Goal: Task Accomplishment & Management: Use online tool/utility

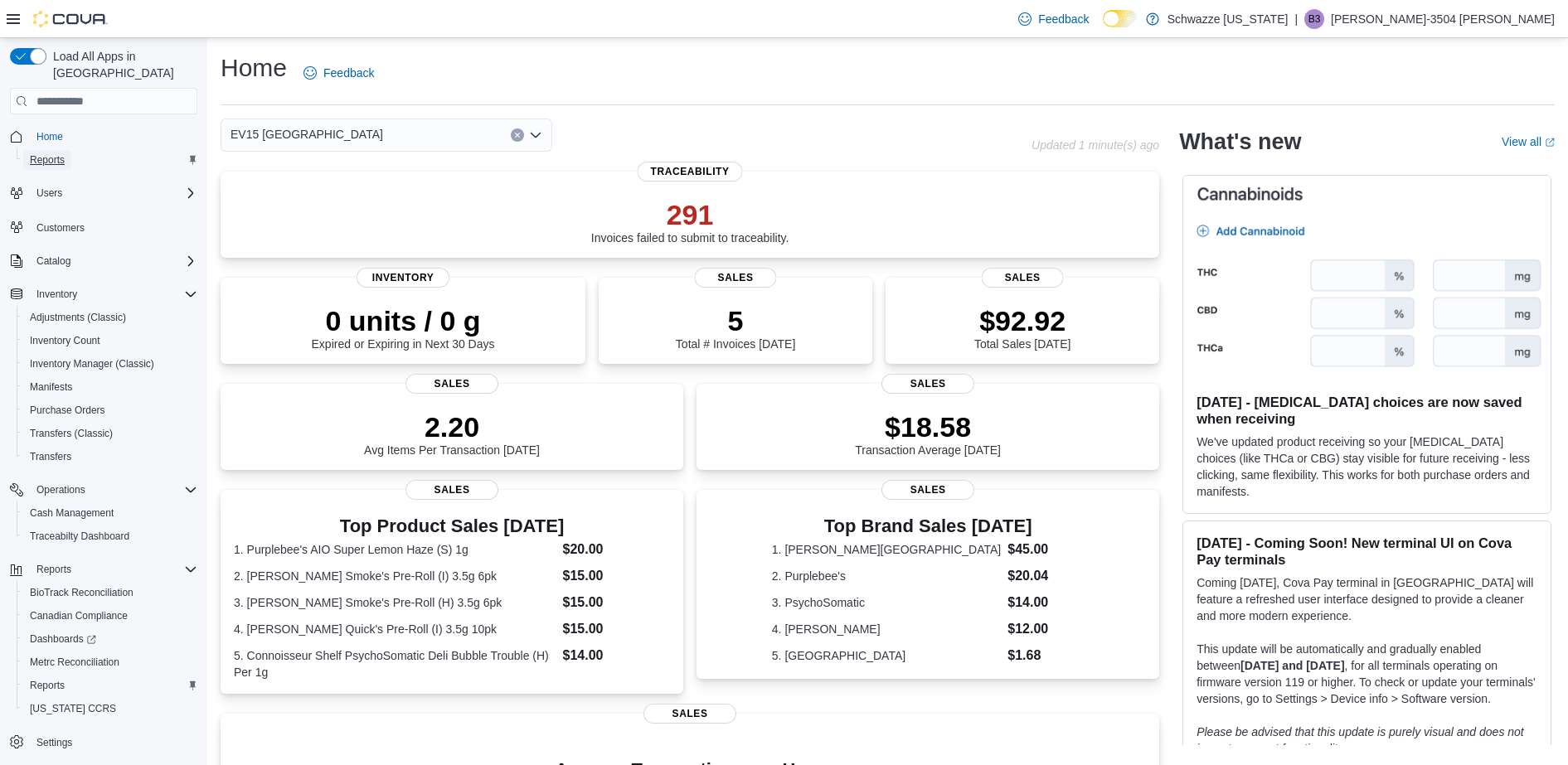
click at [35, 154] on span "Reports" at bounding box center [47, 161] width 35 height 14
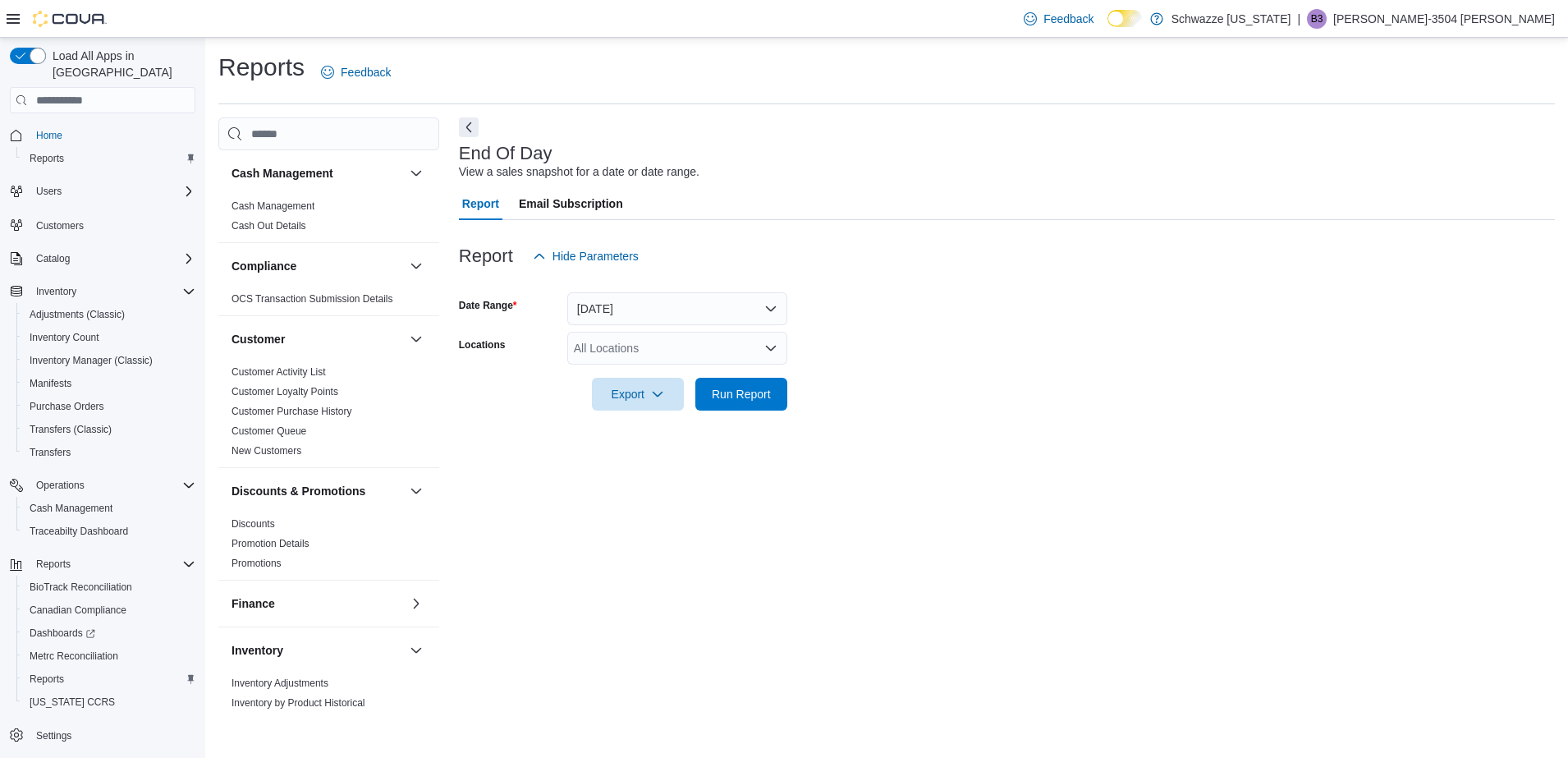
click at [669, 346] on div "All Locations" at bounding box center [677, 348] width 220 height 33
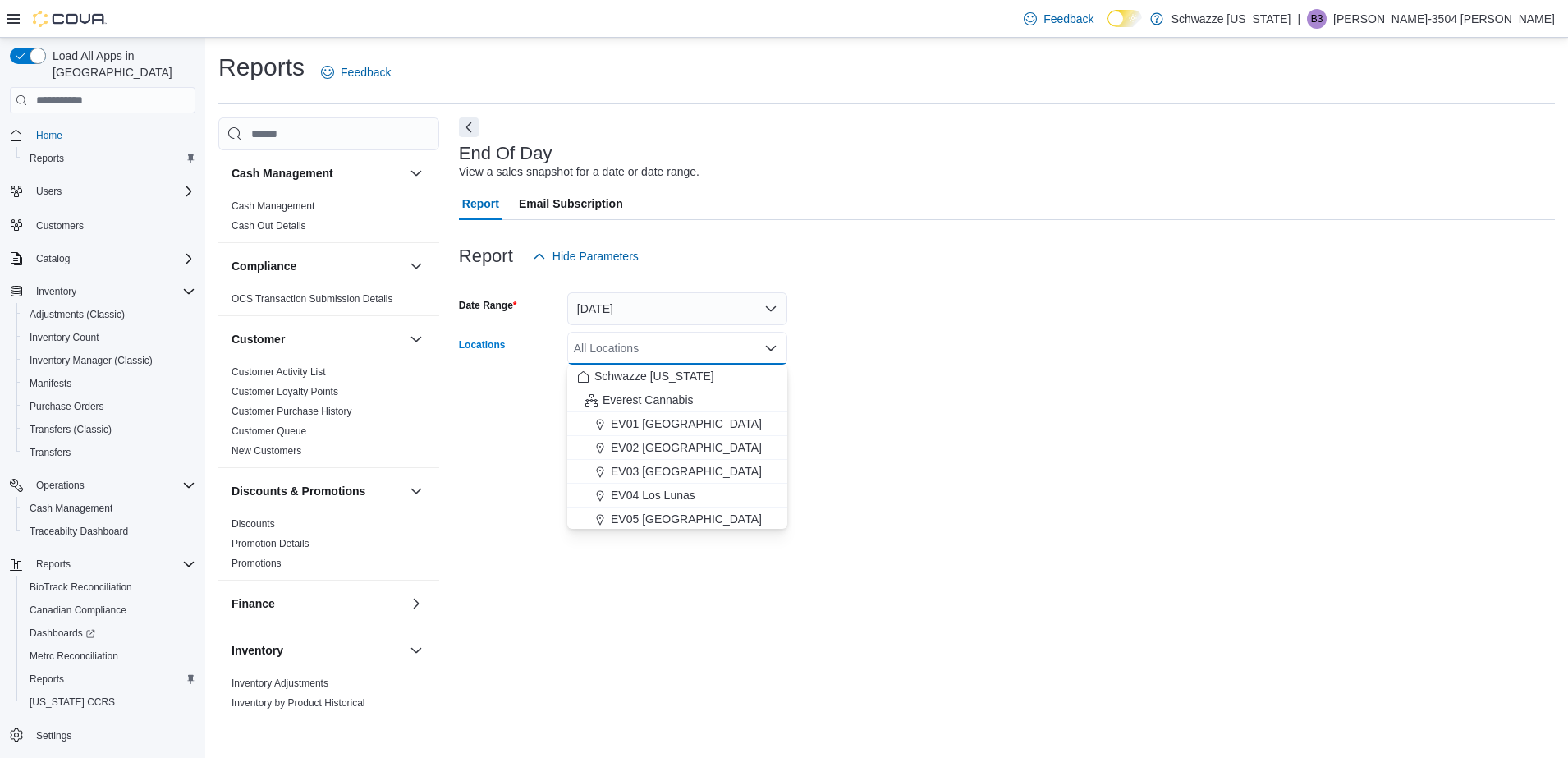
click at [669, 346] on div "All Locations" at bounding box center [677, 348] width 220 height 33
click at [718, 519] on span "EV15 [GEOGRAPHIC_DATA]" at bounding box center [687, 523] width 151 height 16
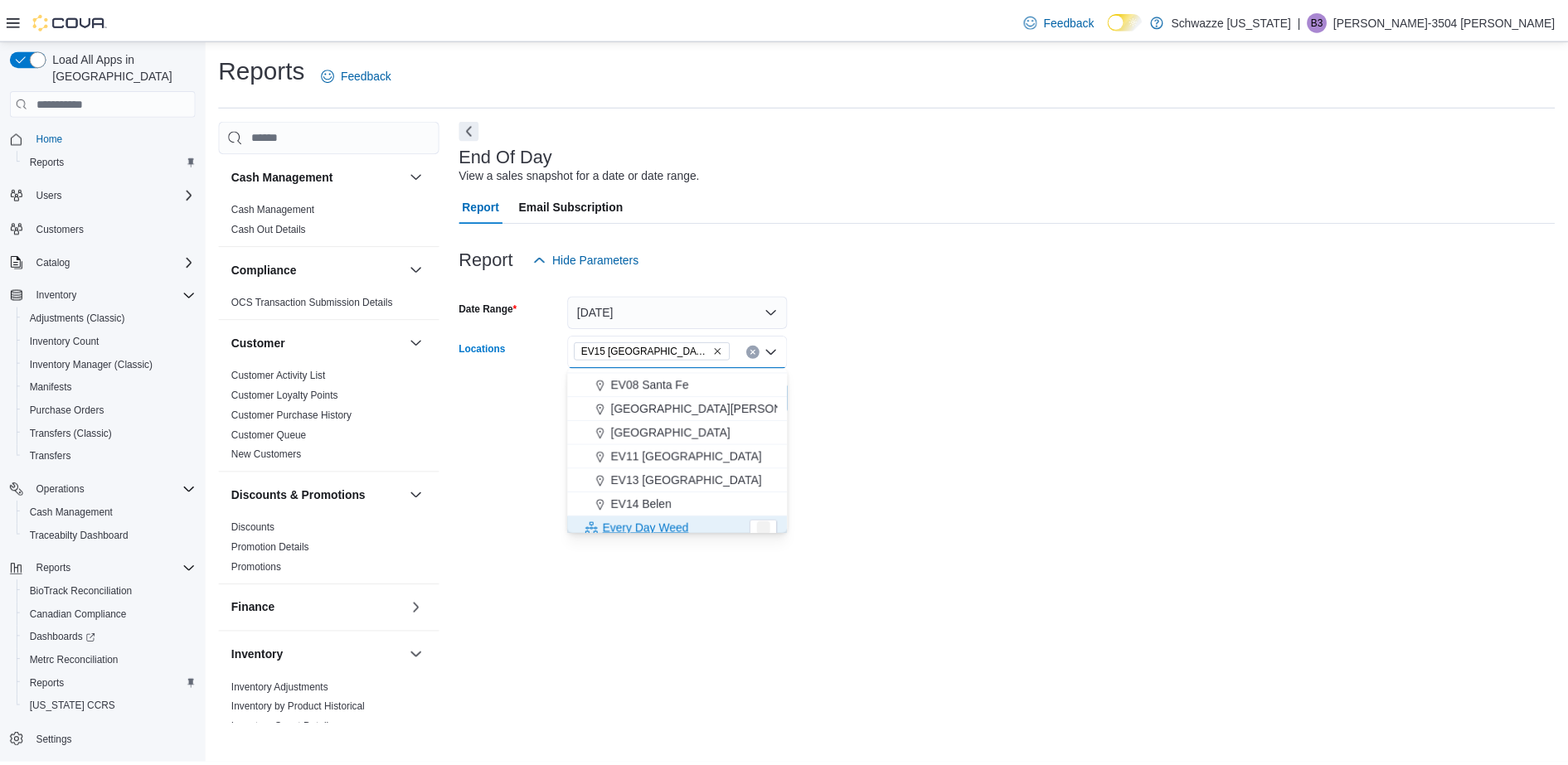
scroll to position [219, 0]
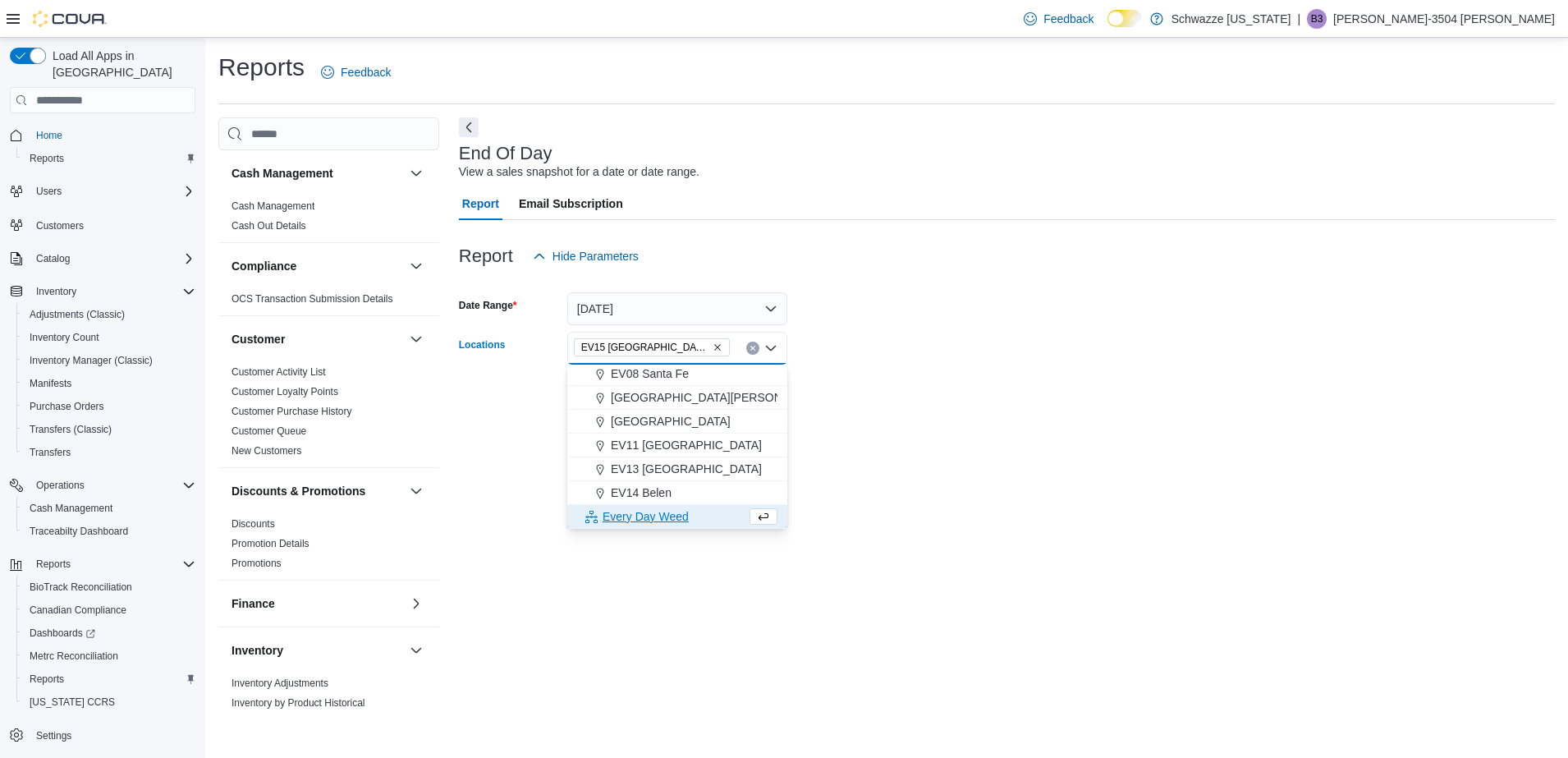
click at [904, 424] on div at bounding box center [1007, 420] width 1096 height 20
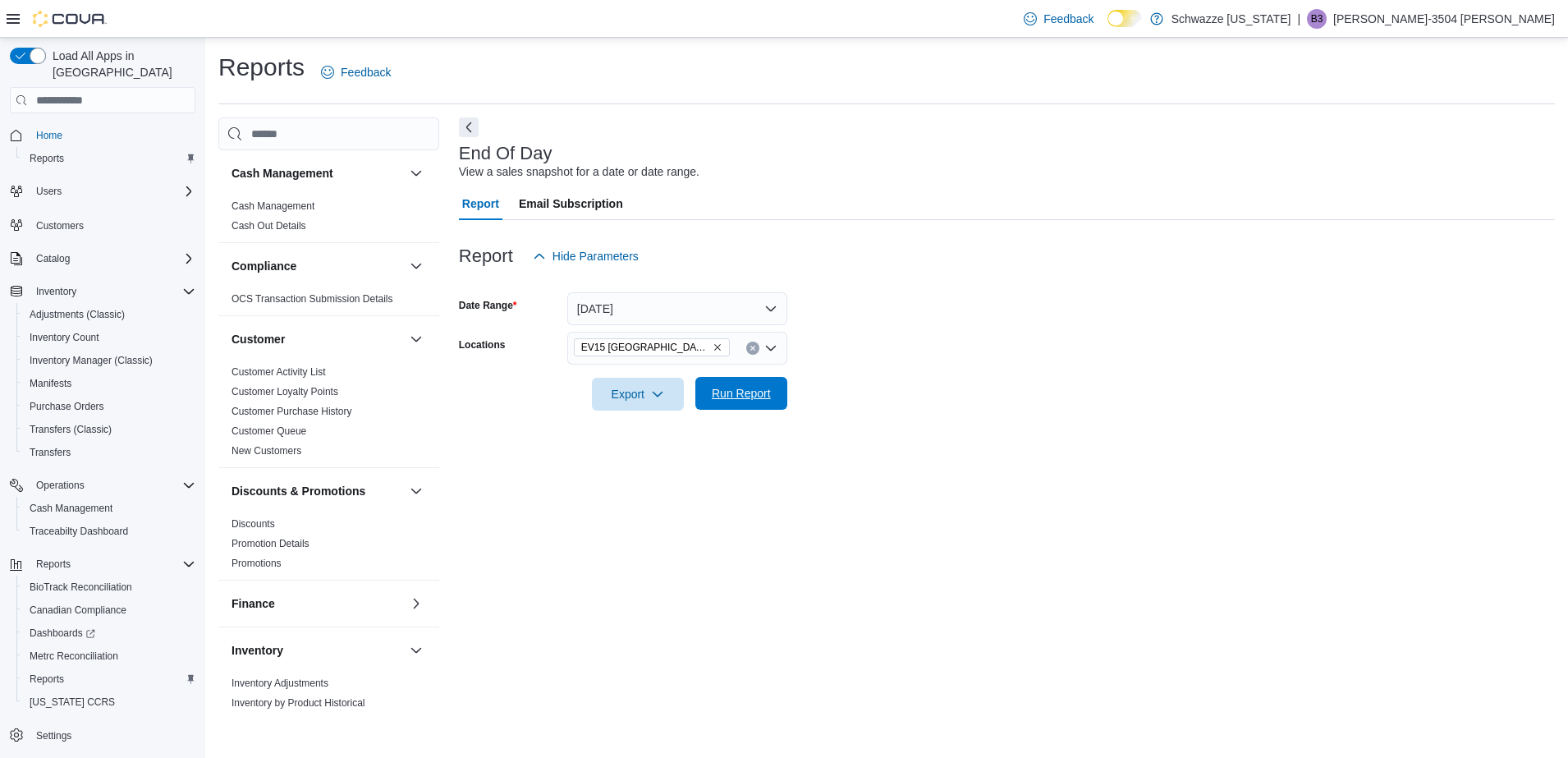
click at [717, 398] on span "Run Report" at bounding box center [741, 393] width 59 height 16
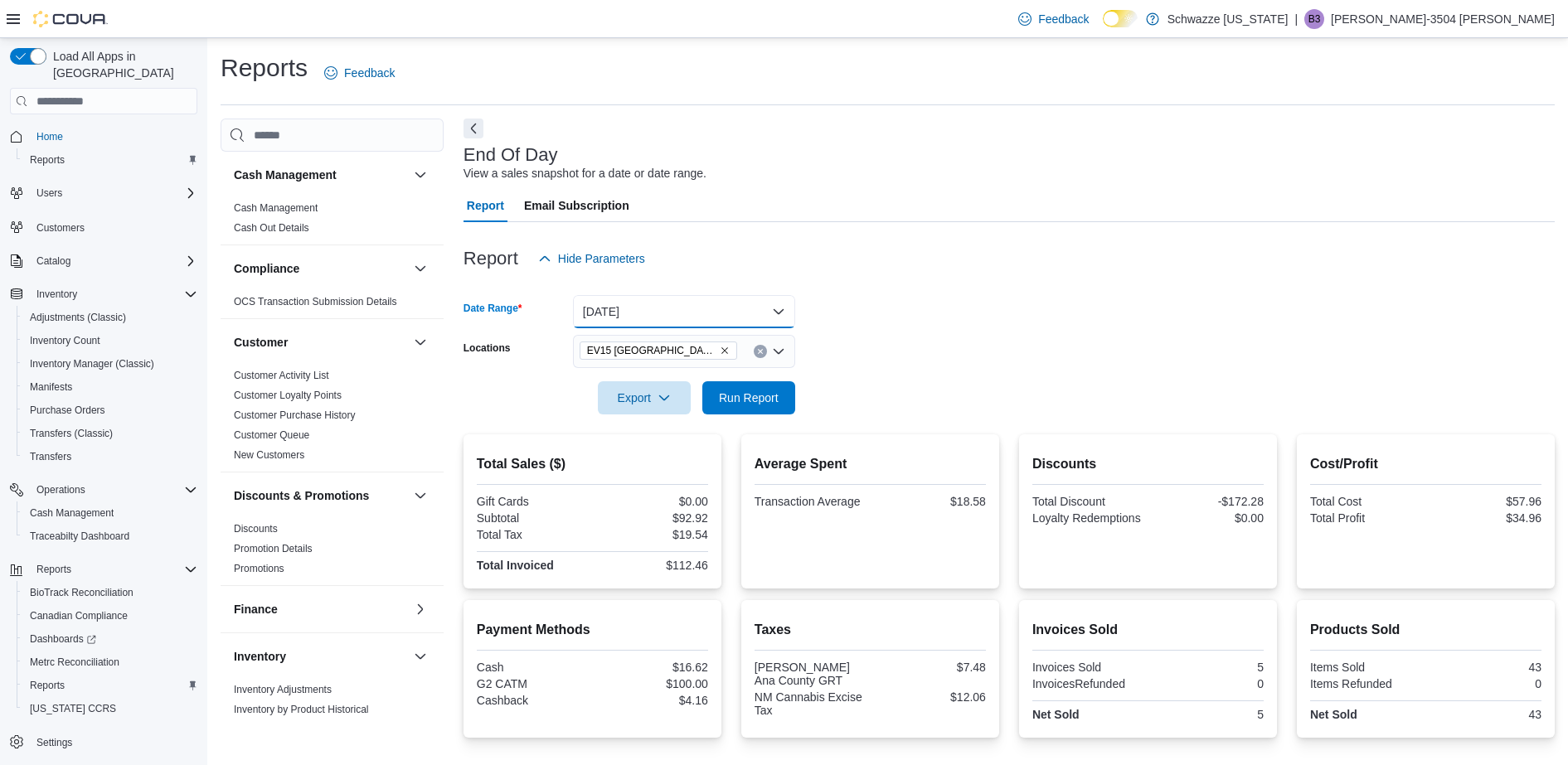
click at [703, 315] on button "[DATE]" at bounding box center [684, 311] width 222 height 33
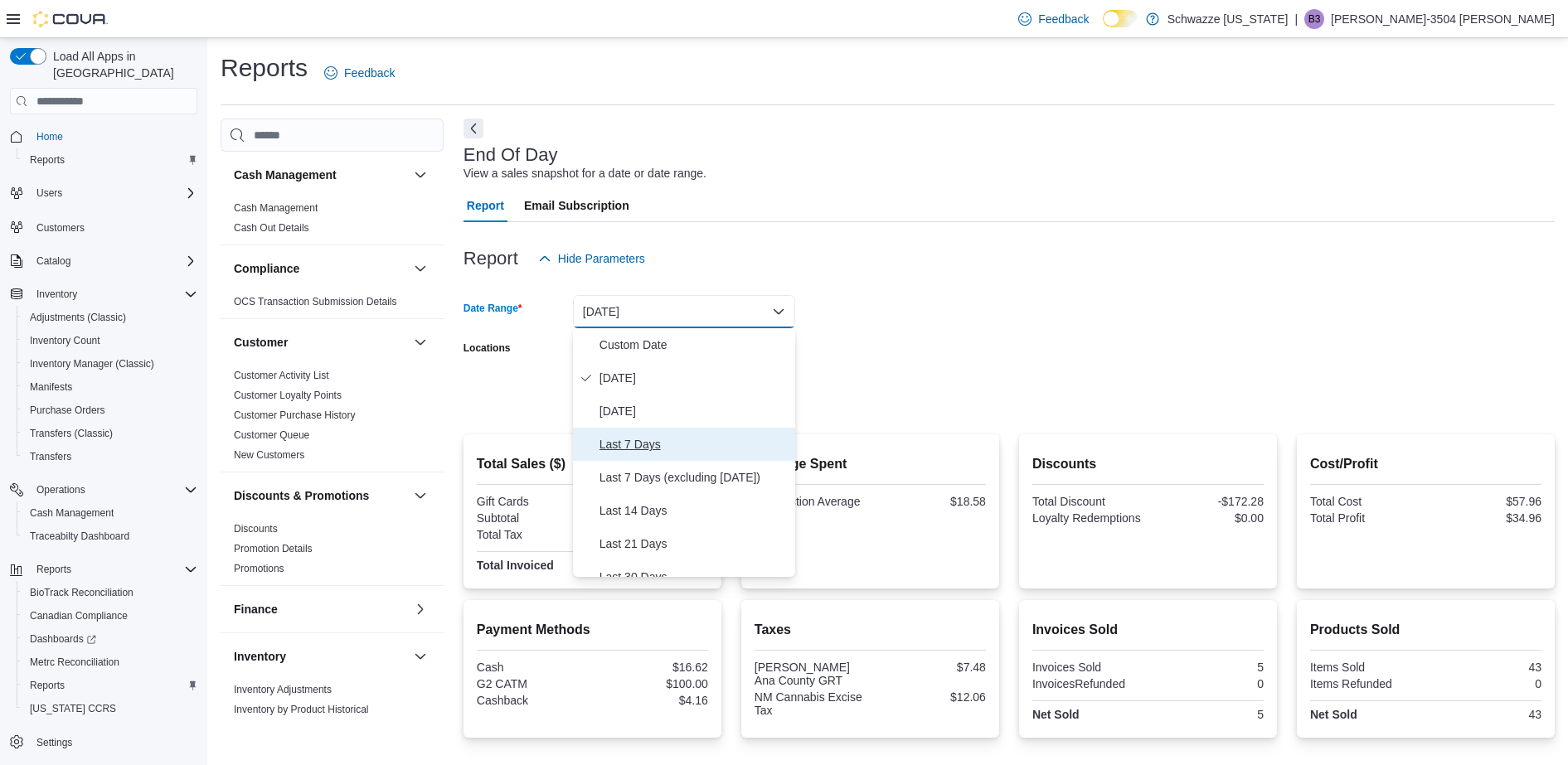
click at [711, 443] on span "Last 7 Days" at bounding box center [694, 444] width 189 height 20
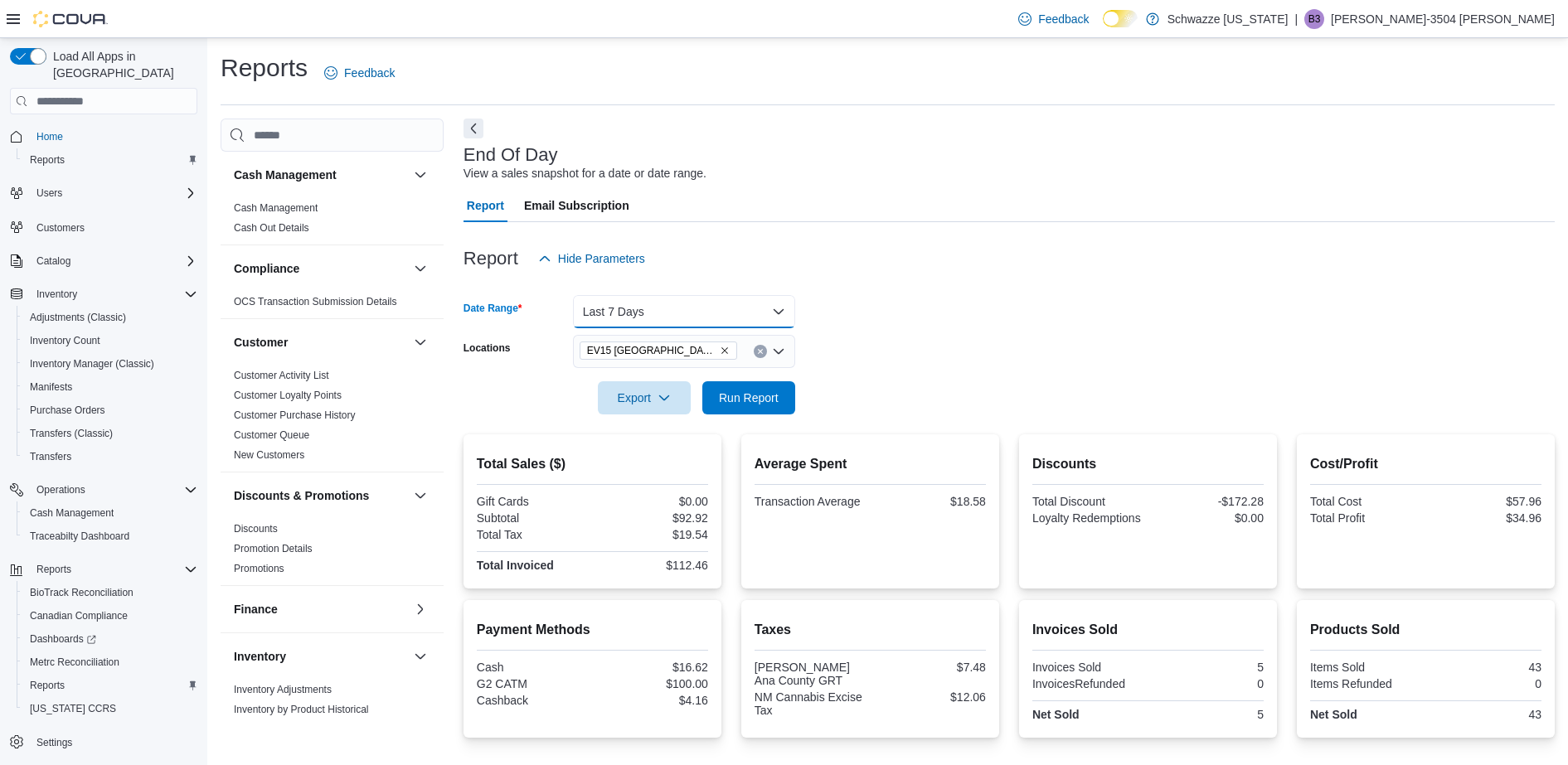
click at [710, 316] on button "Last 7 Days" at bounding box center [684, 311] width 222 height 33
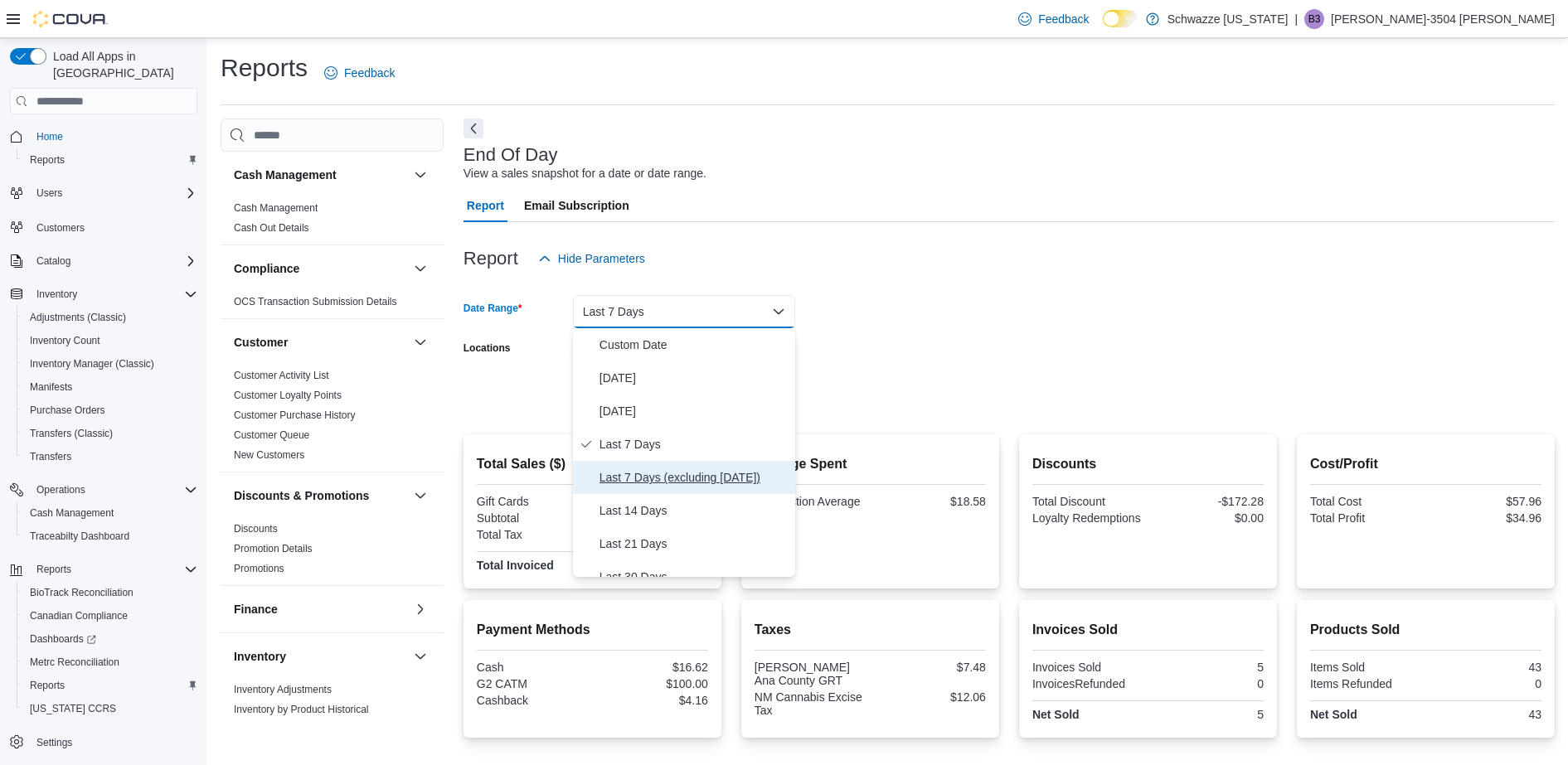
click at [733, 483] on span "Last 7 Days (excluding [DATE])" at bounding box center [694, 477] width 189 height 20
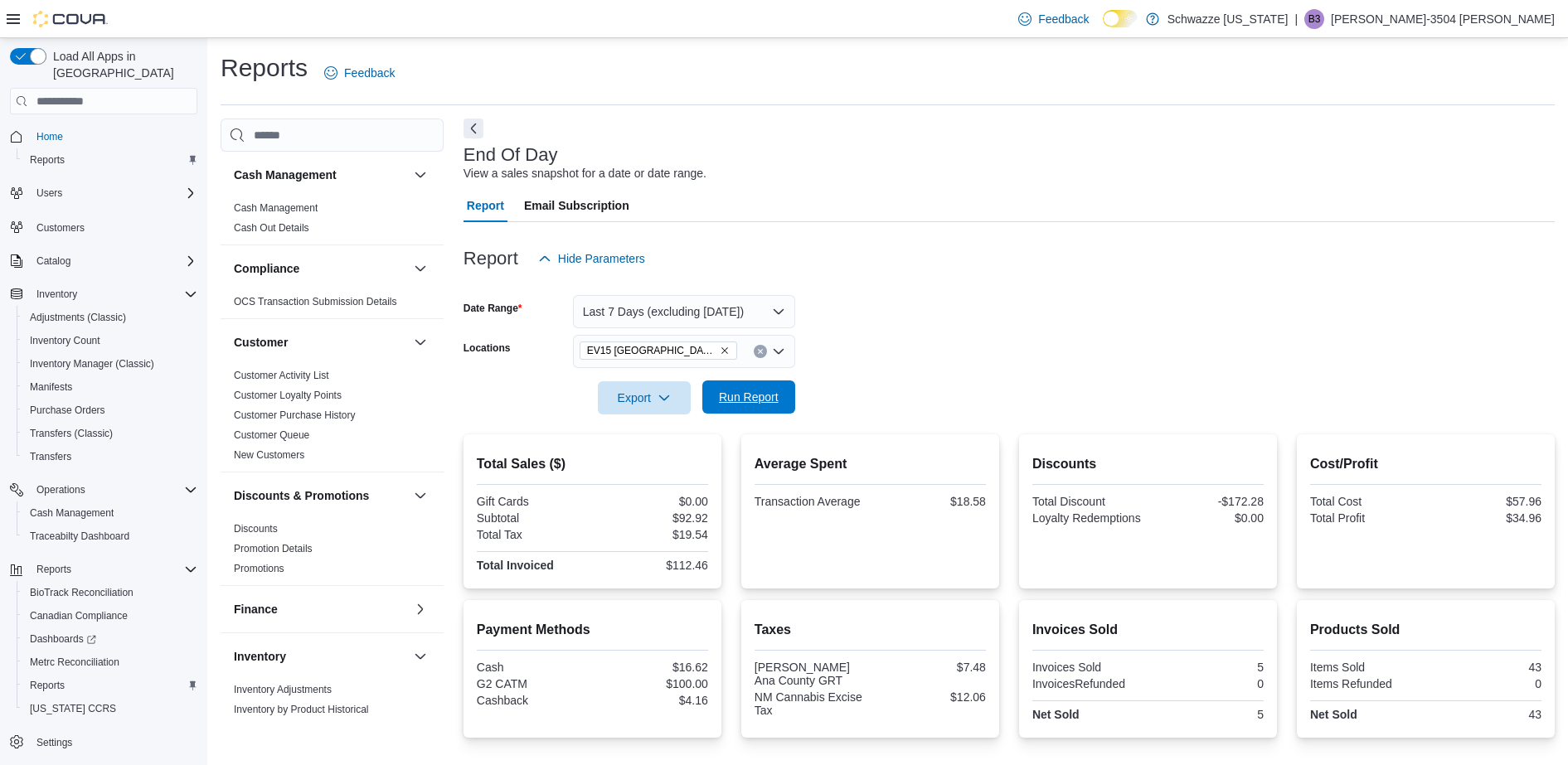
click at [758, 396] on span "Run Report" at bounding box center [749, 397] width 60 height 16
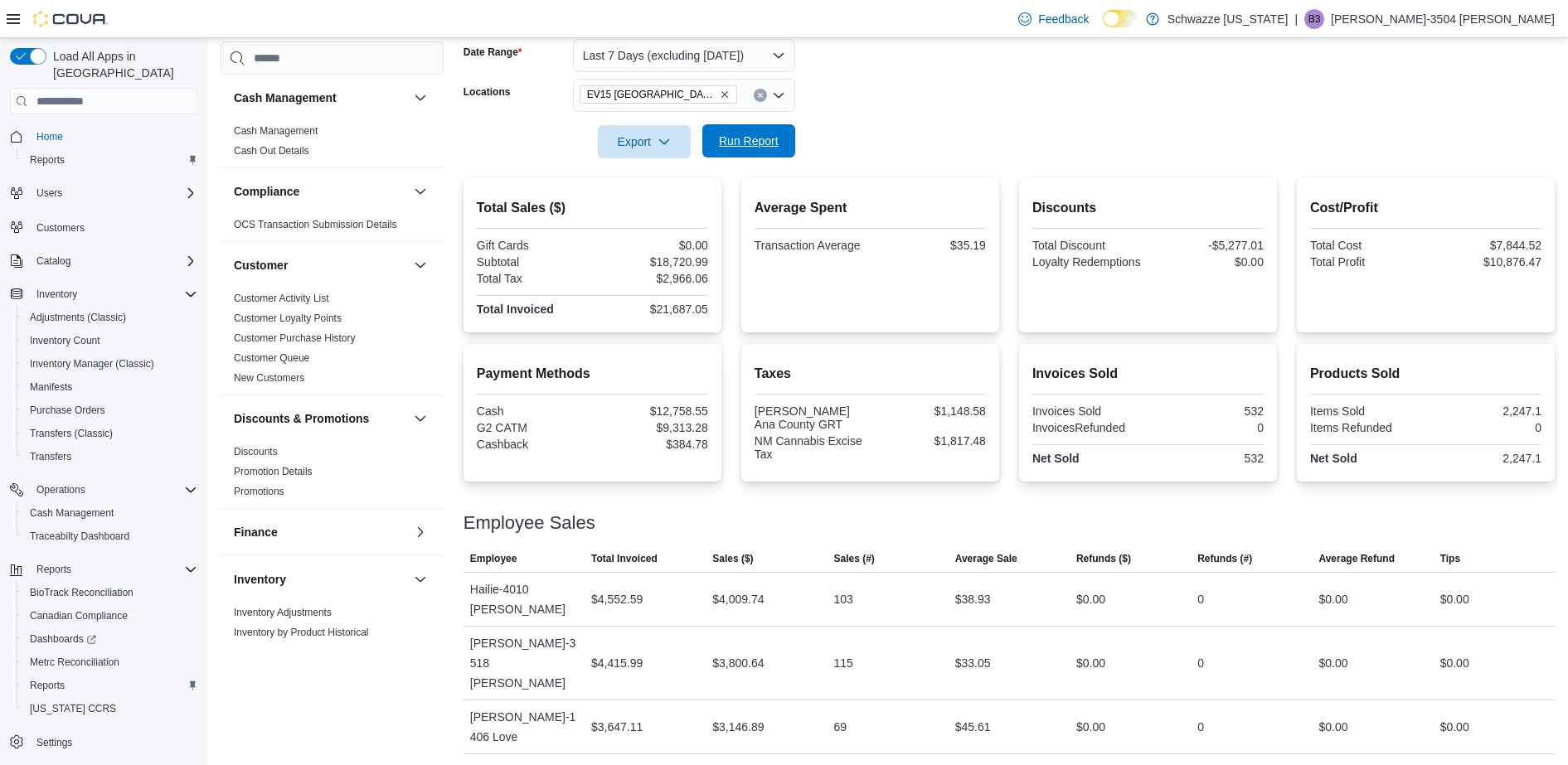
scroll to position [355, 0]
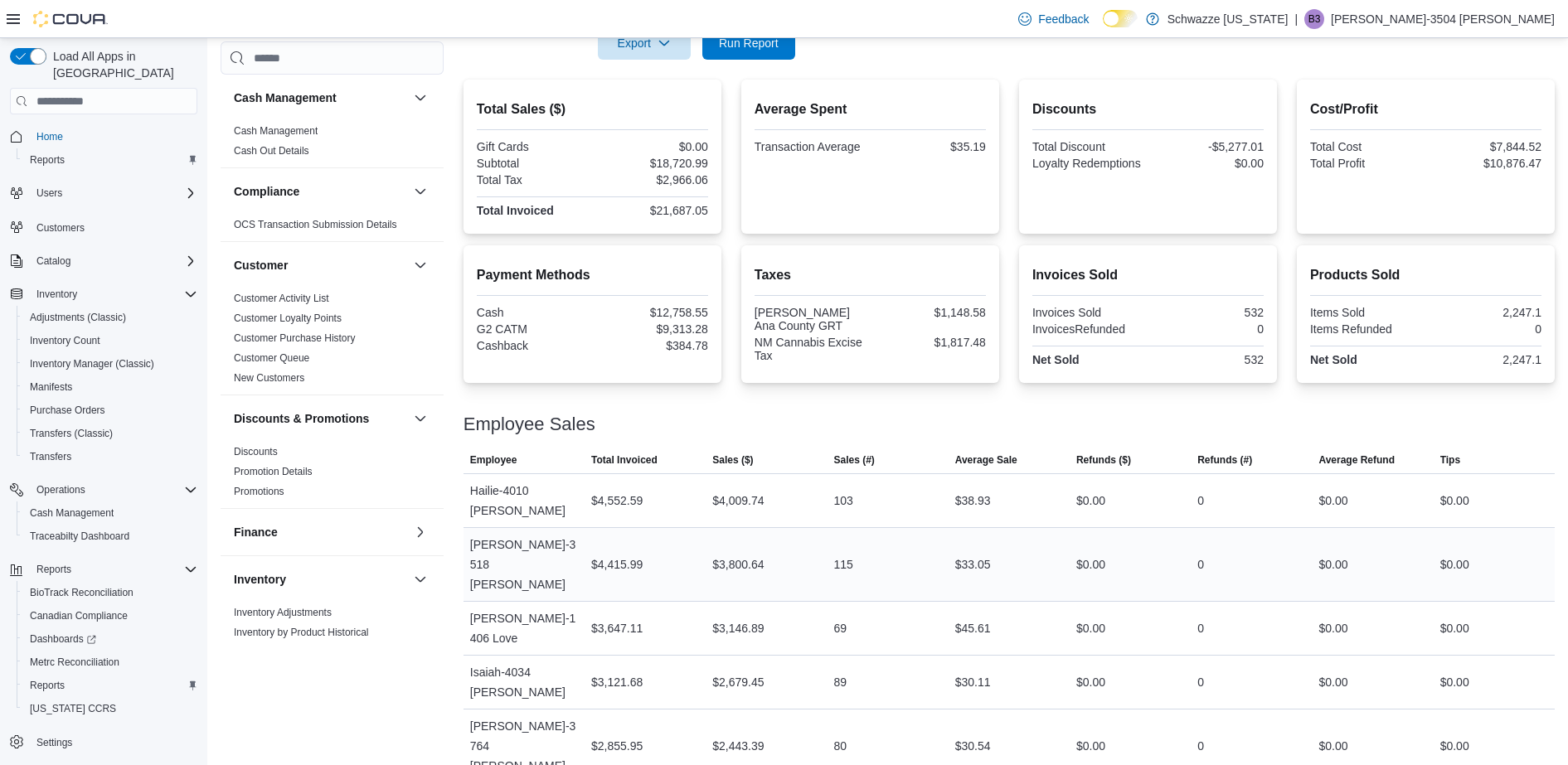
click at [847, 554] on div "115" at bounding box center [843, 564] width 19 height 20
